Goal: Find specific page/section: Find specific page/section

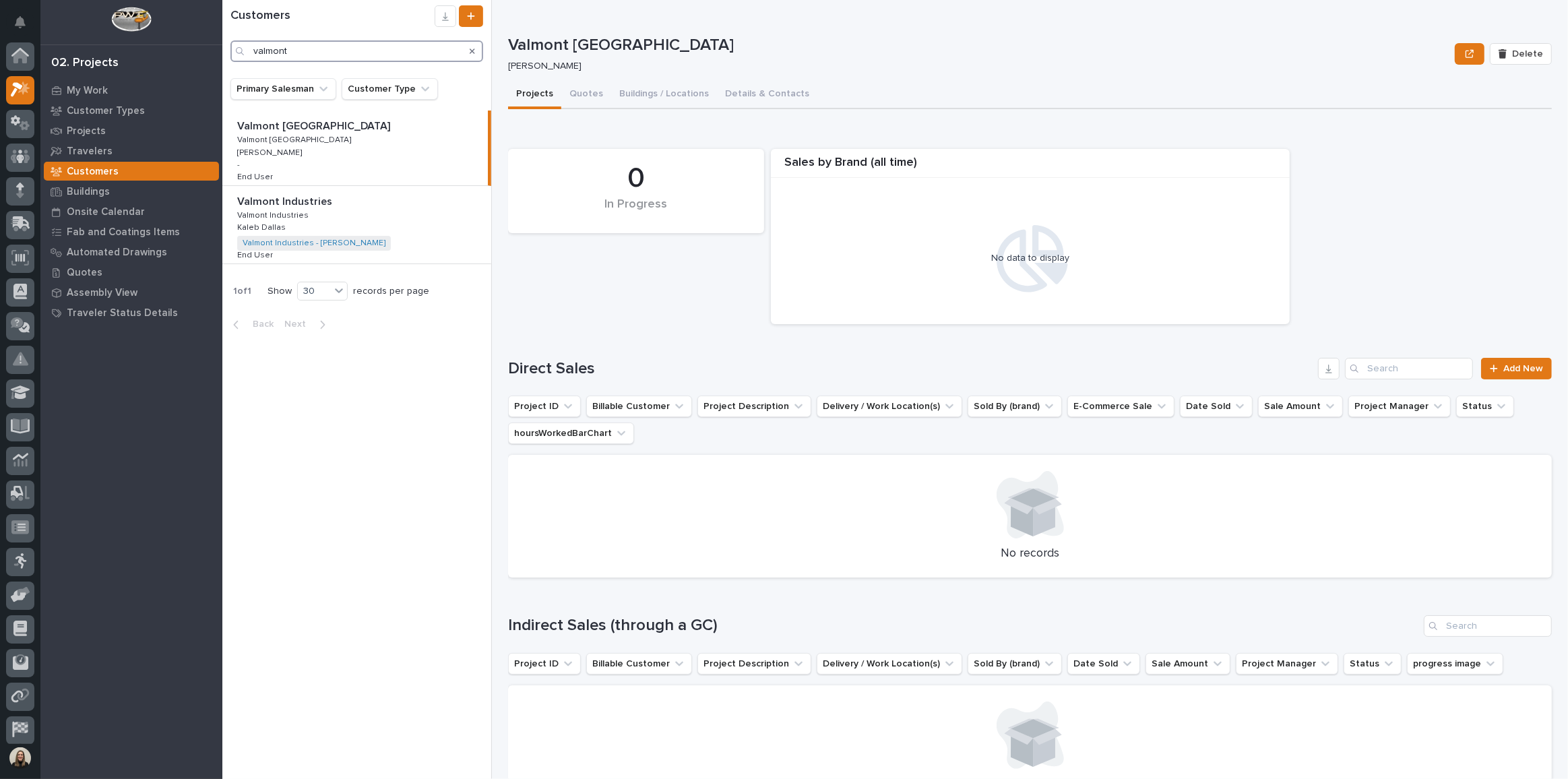
scroll to position [77, 0]
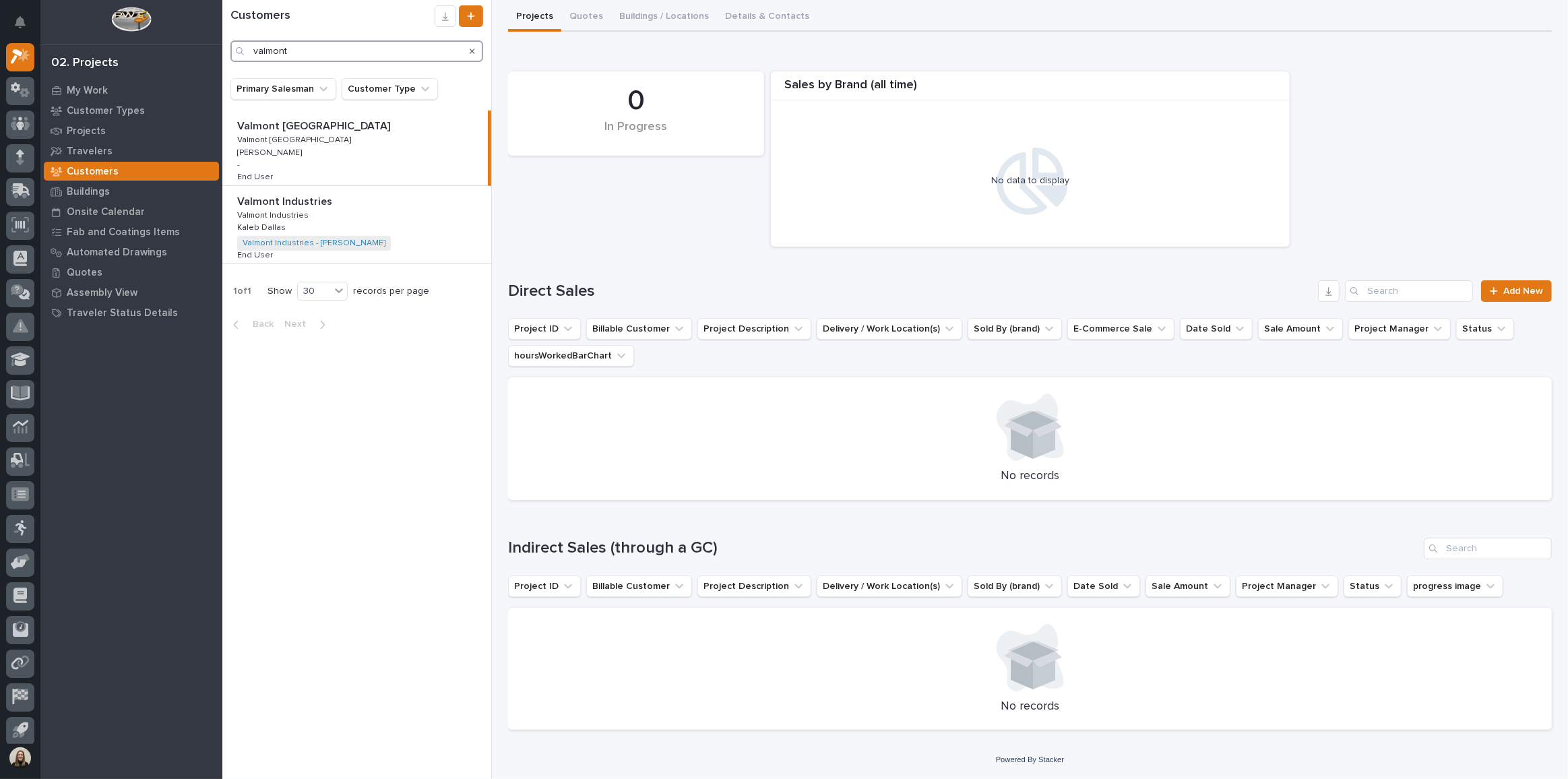
drag, startPoint x: 184, startPoint y: 35, endPoint x: 97, endPoint y: 1, distance: 93.4
click at [222, 25] on div "My Settings Log Out 02. Projects My Work Customer Types Projects Travelers Cust…" at bounding box center [895, 390] width 1346 height 779
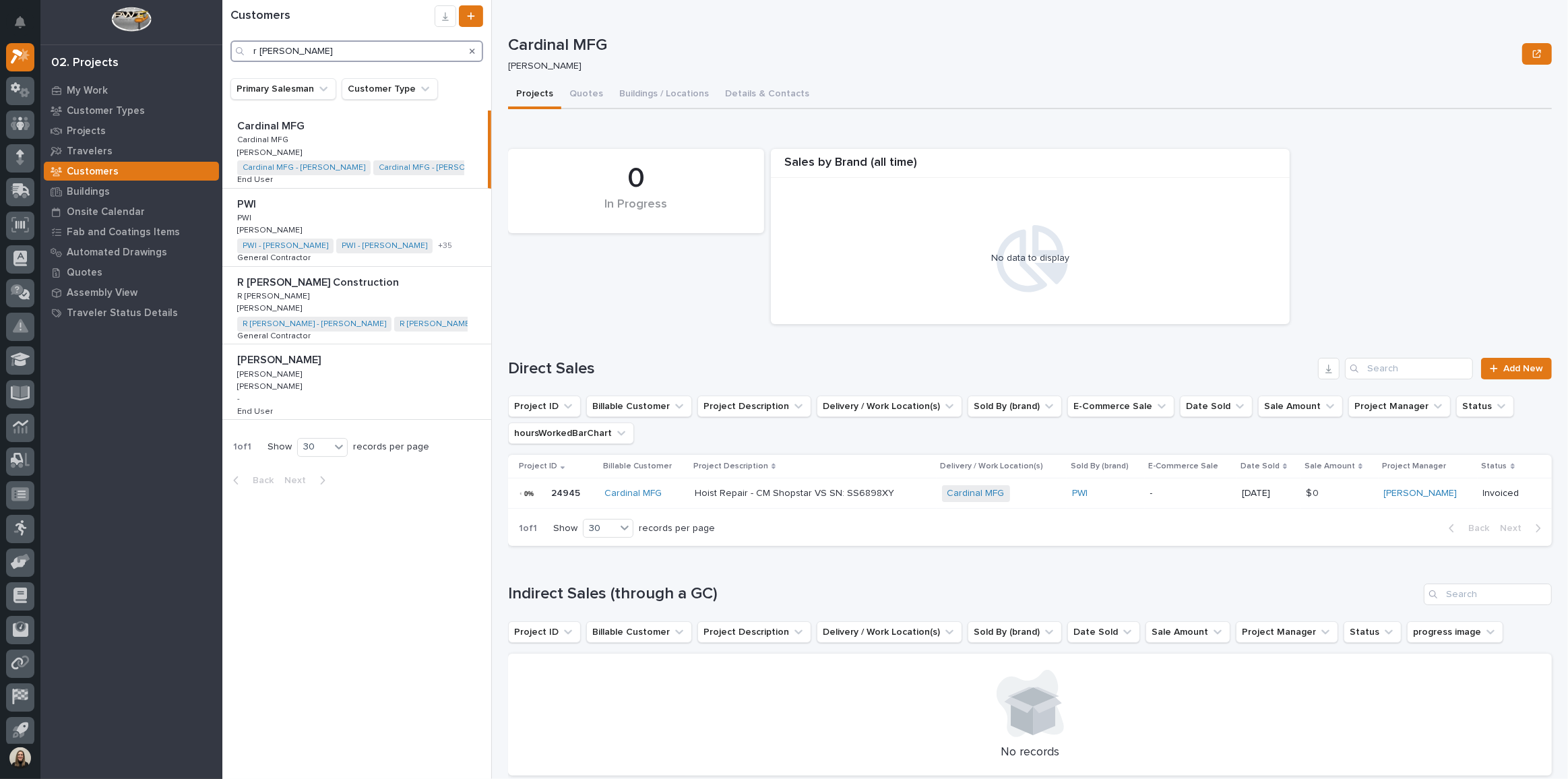
drag, startPoint x: 327, startPoint y: 60, endPoint x: 90, endPoint y: 21, distance: 240.2
click at [222, 21] on div "My Settings Log Out 02. Projects My Work Customer Types Projects Travelers Cust…" at bounding box center [895, 390] width 1346 height 779
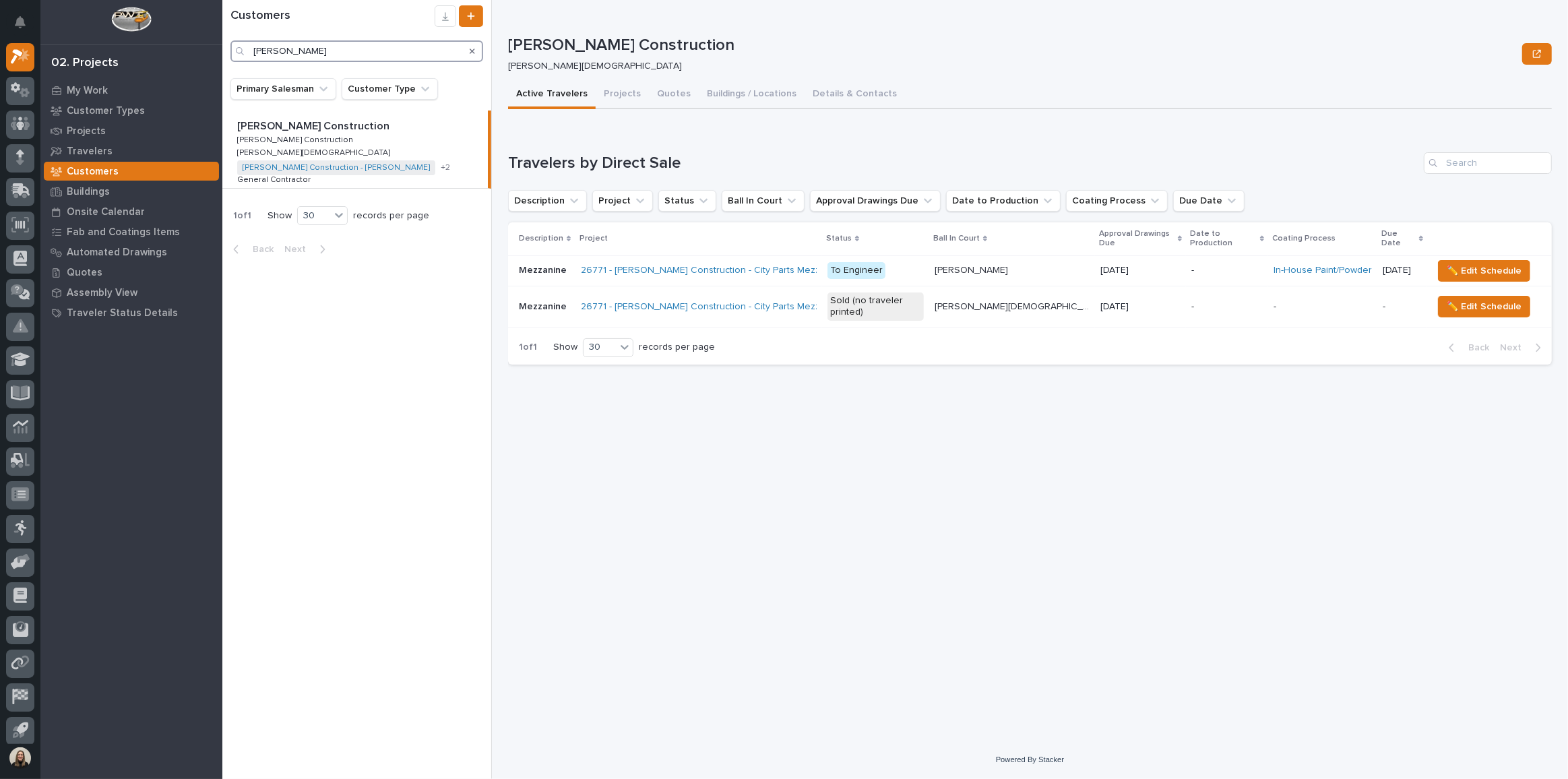
type input "[PERSON_NAME]"
